Goal: Task Accomplishment & Management: Manage account settings

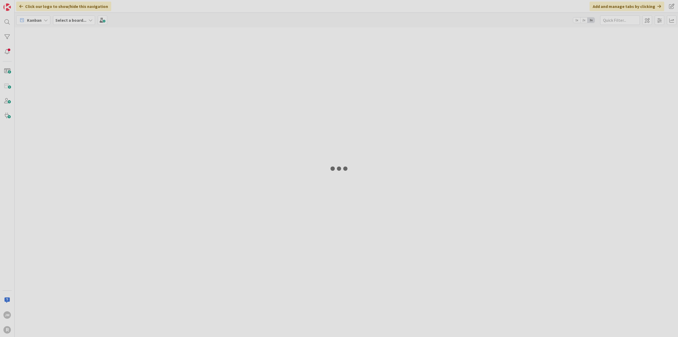
type input "naco"
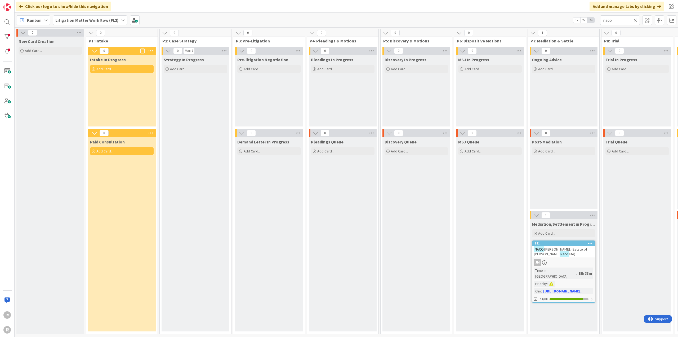
click at [45, 19] on icon at bounding box center [46, 20] width 4 height 4
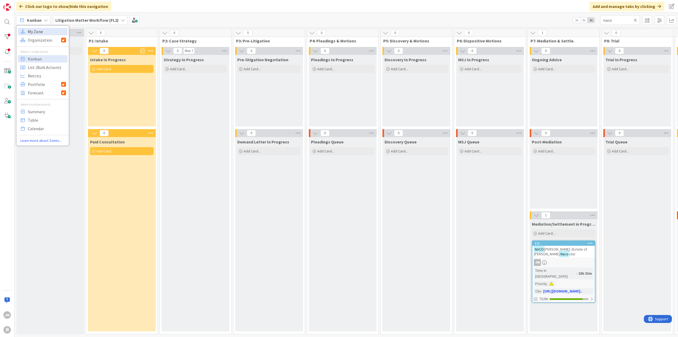
click at [43, 30] on span "My Zone" at bounding box center [47, 32] width 38 height 8
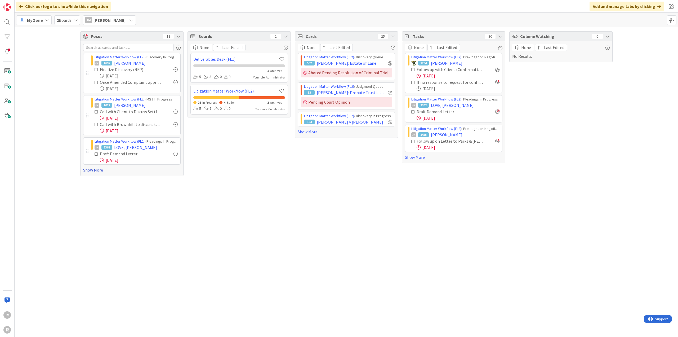
click at [92, 169] on link "Show More" at bounding box center [132, 170] width 98 height 6
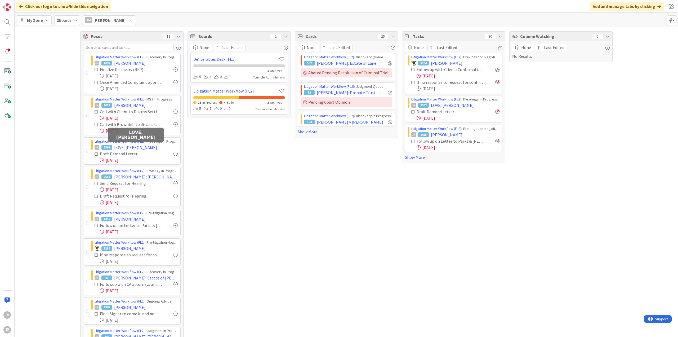
click at [127, 148] on span "LOVE, [PERSON_NAME]" at bounding box center [135, 147] width 43 height 6
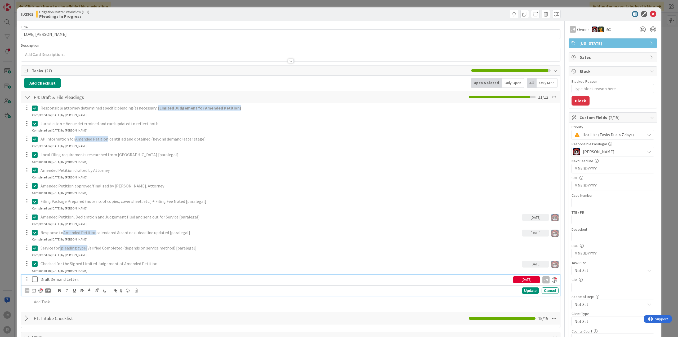
type textarea "x"
click at [60, 281] on p "Draft Demand Letter." at bounding box center [276, 279] width 471 height 6
click at [34, 289] on icon at bounding box center [34, 290] width 4 height 4
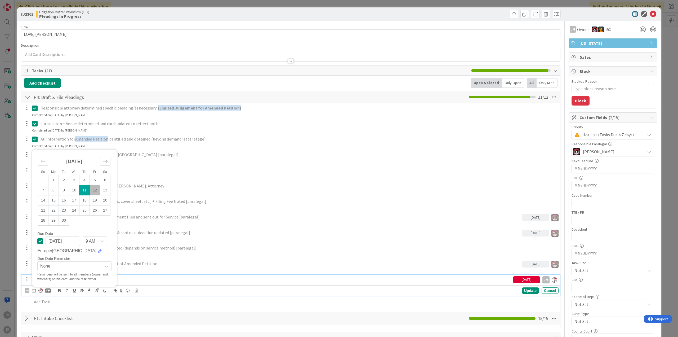
click at [95, 187] on td "12" at bounding box center [95, 190] width 10 height 10
type input "[DATE]"
click at [530, 289] on div "Update" at bounding box center [530, 291] width 17 height 6
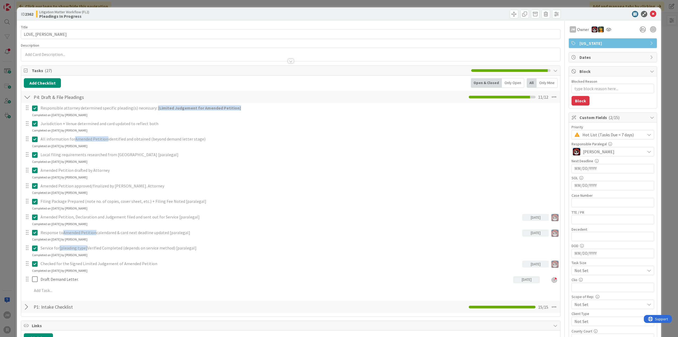
click at [6, 190] on div "ID 2362 Litigation Matter Workflow (FL2) Pleadings In Progress Title 13 / 128 L…" at bounding box center [339, 168] width 678 height 337
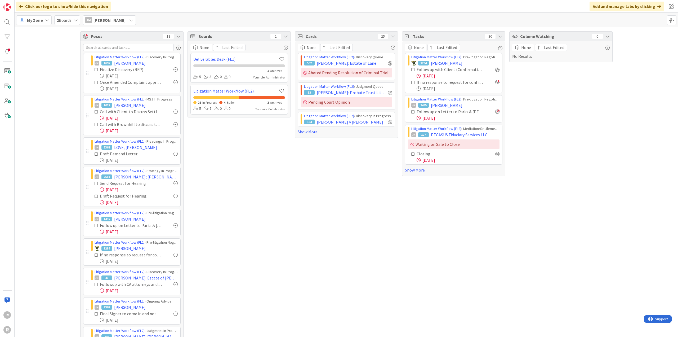
scroll to position [27, 0]
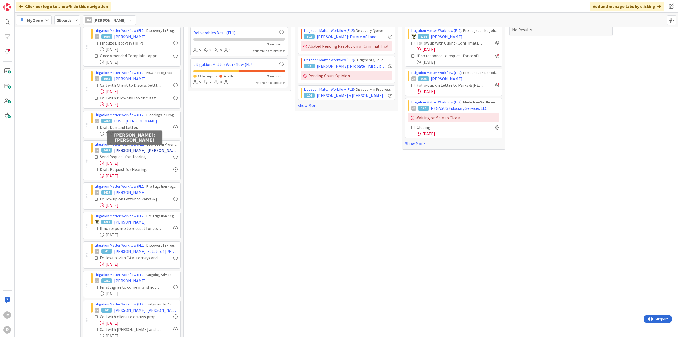
click at [132, 149] on span "[PERSON_NAME]; [PERSON_NAME]" at bounding box center [146, 150] width 64 height 6
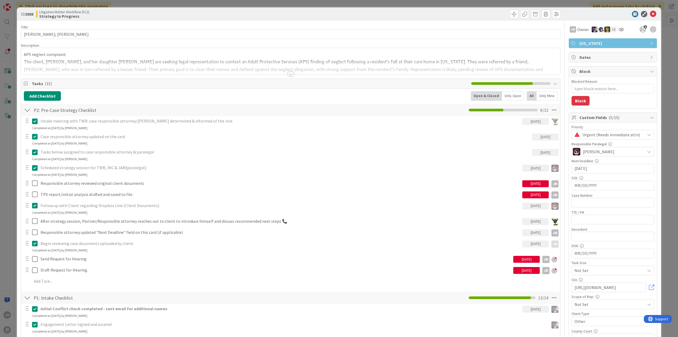
type textarea "x"
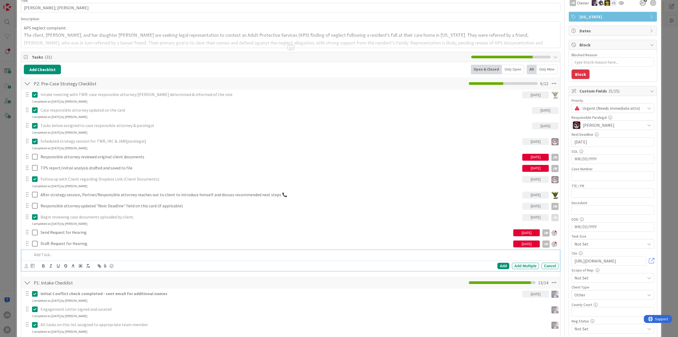
click at [72, 252] on p at bounding box center [294, 255] width 525 height 6
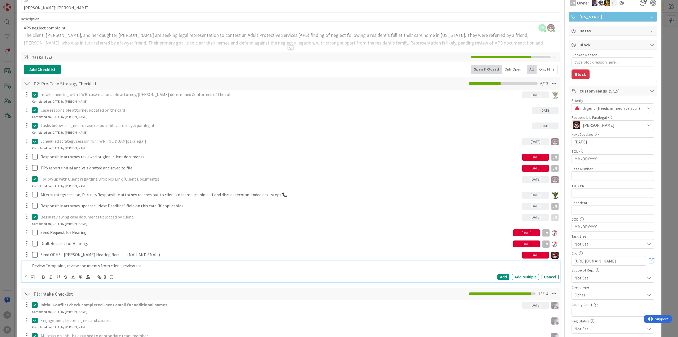
scroll to position [38, 0]
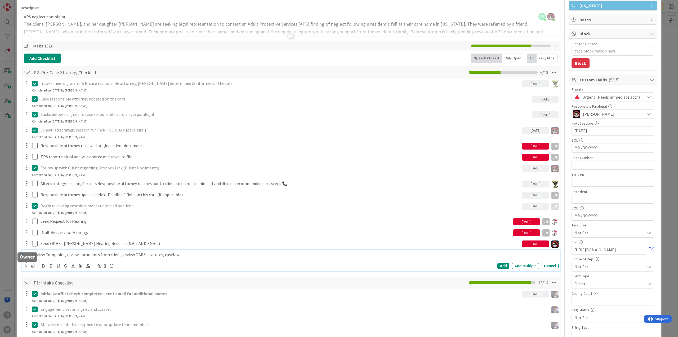
click at [26, 265] on icon at bounding box center [26, 266] width 3 height 4
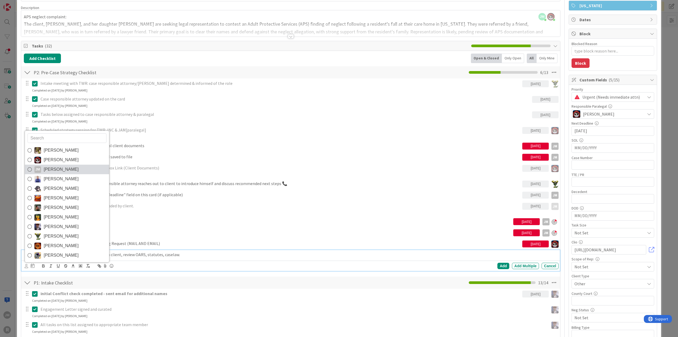
click at [28, 170] on icon at bounding box center [30, 169] width 4 height 8
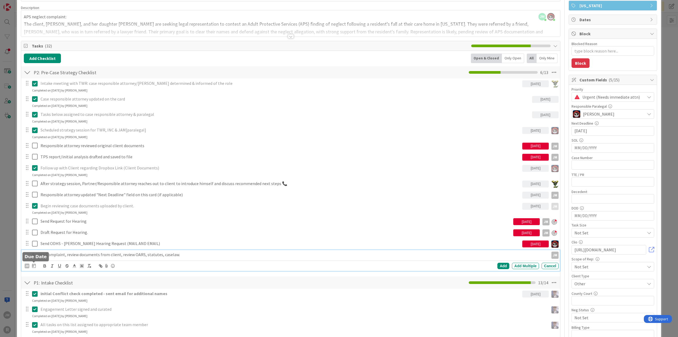
click at [33, 265] on icon at bounding box center [34, 265] width 4 height 4
click at [85, 308] on td "11" at bounding box center [85, 310] width 10 height 10
click at [498, 266] on div "Add" at bounding box center [504, 266] width 12 height 6
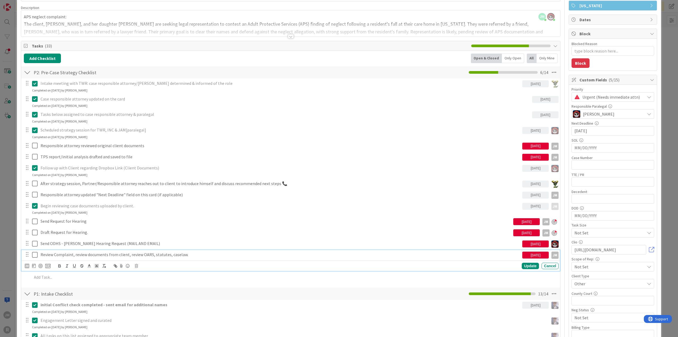
click at [51, 255] on p "Review Complaint, review documents from client, review OARS, statutes, caselaw." at bounding box center [281, 255] width 480 height 6
click at [40, 267] on div at bounding box center [40, 266] width 4 height 4
click at [528, 266] on div "Update" at bounding box center [530, 266] width 17 height 6
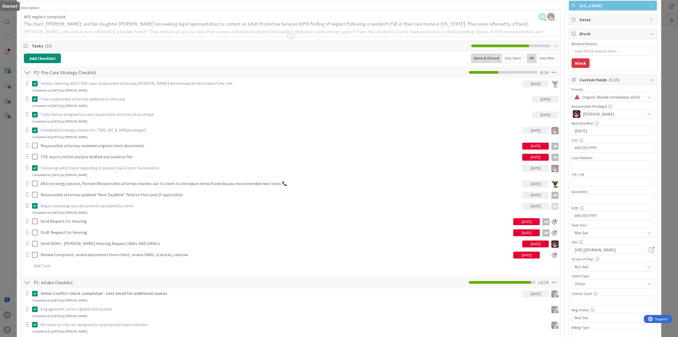
click at [16, 252] on div "ID 2688 Litigation Matter Workflow (FL2) Strategy In Progress Title 14 / 128 [P…" at bounding box center [339, 168] width 678 height 337
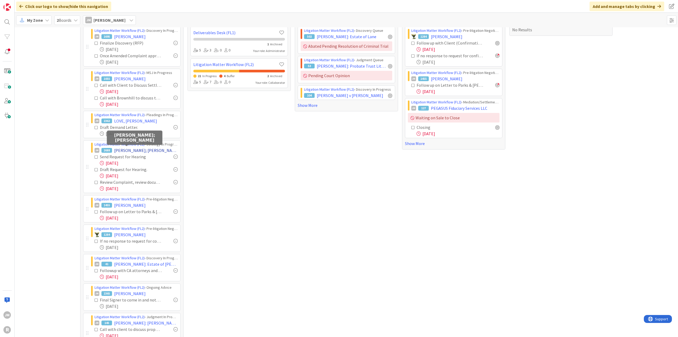
click at [132, 148] on span "[PERSON_NAME]; [PERSON_NAME]" at bounding box center [146, 150] width 64 height 6
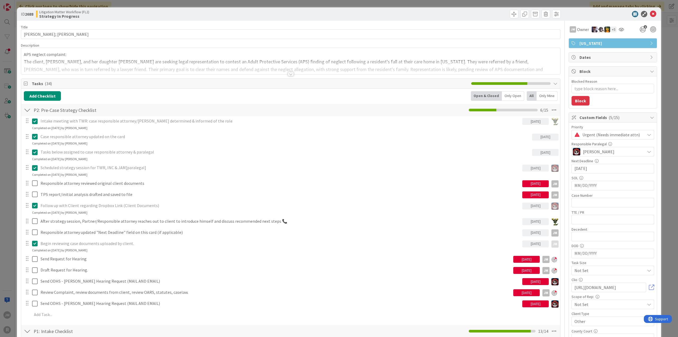
type textarea "x"
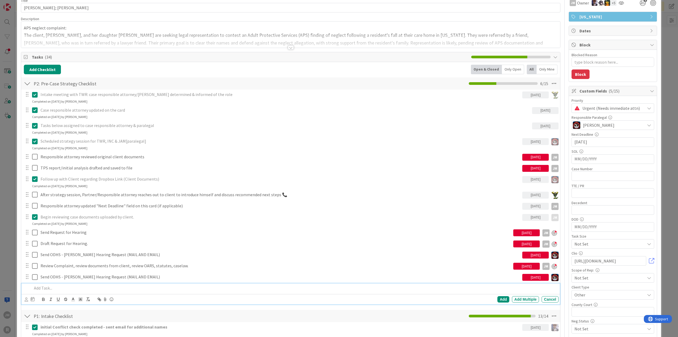
click at [75, 288] on p at bounding box center [294, 288] width 525 height 6
click at [127, 287] on p "Strategy Session" at bounding box center [294, 288] width 525 height 6
click at [24, 298] on div "Add Add Multiple Cancel" at bounding box center [290, 299] width 539 height 10
click at [25, 298] on icon at bounding box center [26, 299] width 3 height 4
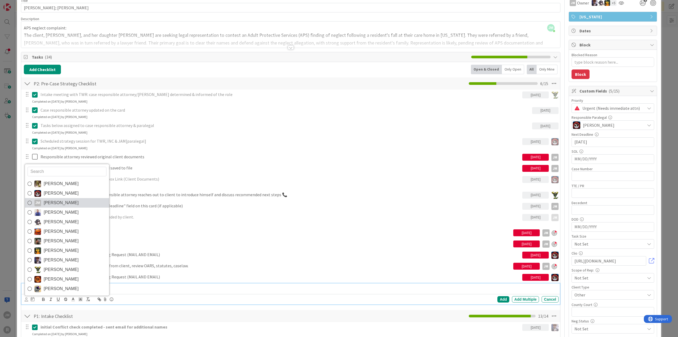
click at [44, 203] on span "[PERSON_NAME]" at bounding box center [61, 203] width 35 height 8
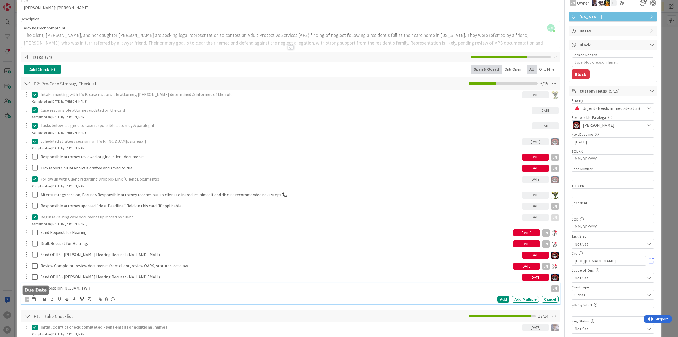
click at [34, 298] on icon at bounding box center [34, 299] width 4 height 4
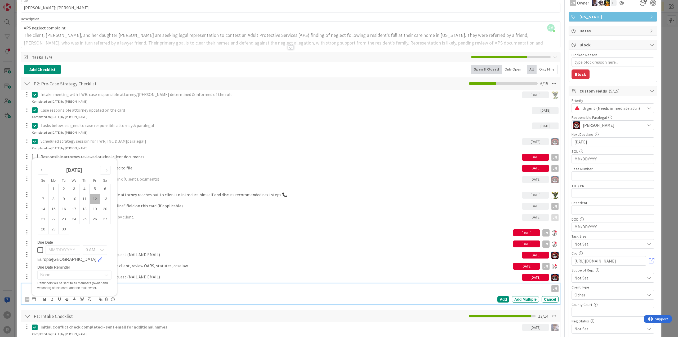
click at [97, 200] on td "12" at bounding box center [95, 199] width 10 height 10
click at [505, 298] on div "Add" at bounding box center [504, 299] width 12 height 6
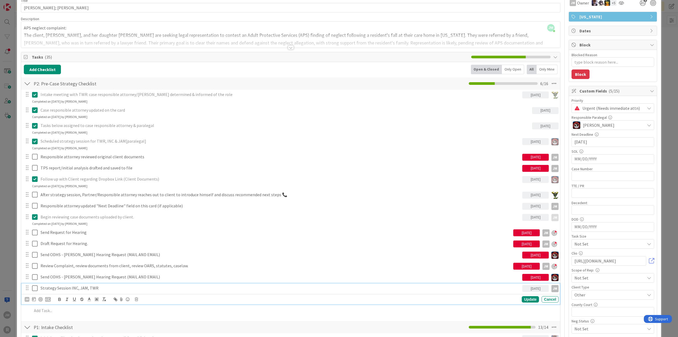
click at [92, 289] on p "Strategy Session INC, JAM, TWR" at bounding box center [281, 288] width 480 height 6
click at [40, 299] on div at bounding box center [40, 299] width 4 height 4
type textarea "x"
click at [522, 298] on div "Update" at bounding box center [530, 299] width 17 height 6
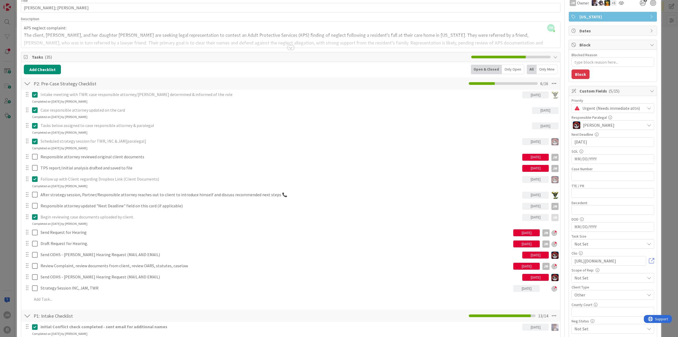
click at [11, 198] on div "ID 2688 Litigation Matter Workflow (FL2) Strategy In Progress Title 14 / 128 [P…" at bounding box center [339, 168] width 678 height 337
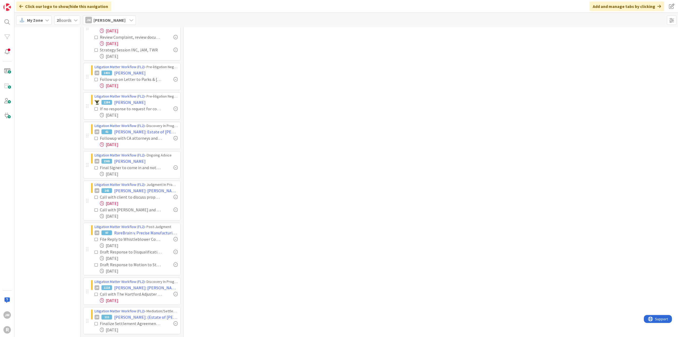
scroll to position [182, 0]
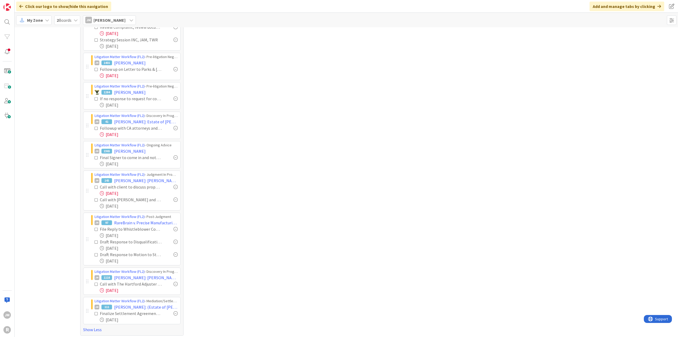
click at [260, 157] on div "Boards 2 None Last Edited Deliverables Desk (FL1) 1 Archived 5 3 0 0 Your role:…" at bounding box center [239, 93] width 103 height 486
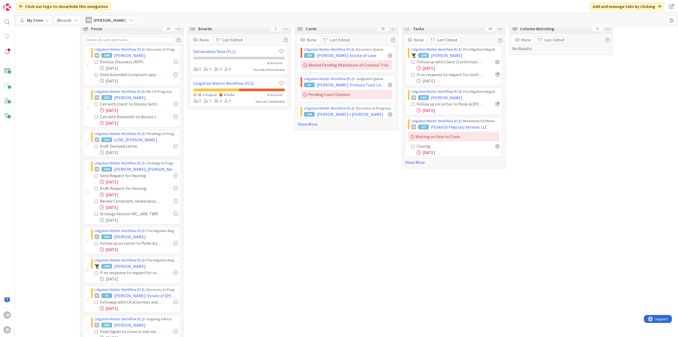
scroll to position [0, 0]
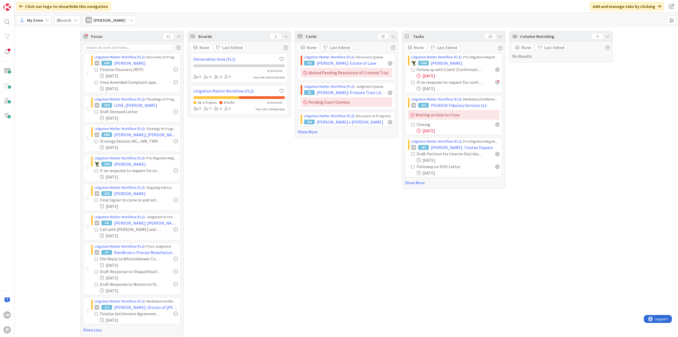
click at [579, 104] on div "Column Watching 0 None Last Edited No Results" at bounding box center [561, 183] width 103 height 305
click at [260, 195] on div "Boards 2 None Last Edited Deliverables Desk (FL1) 1 Archived 5 3 0 0 Your role:…" at bounding box center [239, 182] width 103 height 305
click at [248, 172] on div "Boards 2 None Last Edited Deliverables Desk (FL1) 1 Archived 5 3 0 0 Your role:…" at bounding box center [239, 182] width 103 height 305
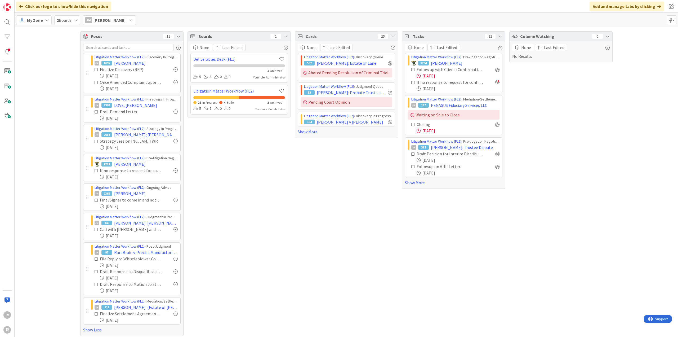
click at [66, 272] on div "Focus 11 Litigation Matter Workflow (FL2) › Discovery In Progress JM 1695 [PERS…" at bounding box center [347, 183] width 664 height 312
